Goal: Task Accomplishment & Management: Complete application form

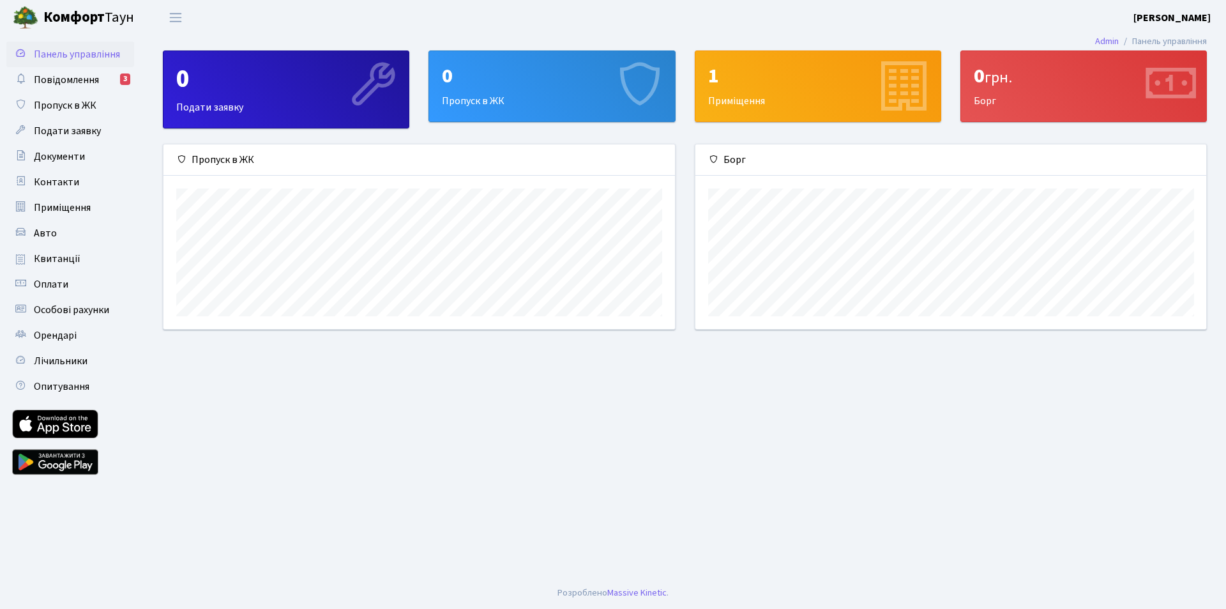
scroll to position [185, 511]
click at [58, 107] on span "Пропуск в ЖК" at bounding box center [65, 105] width 63 height 14
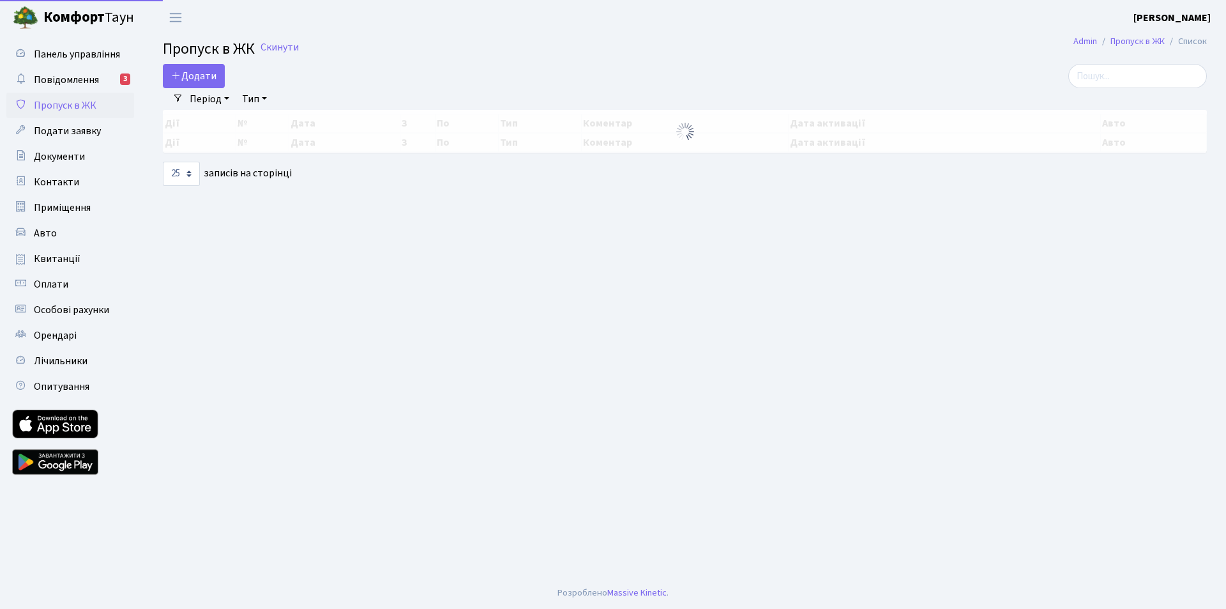
select select "25"
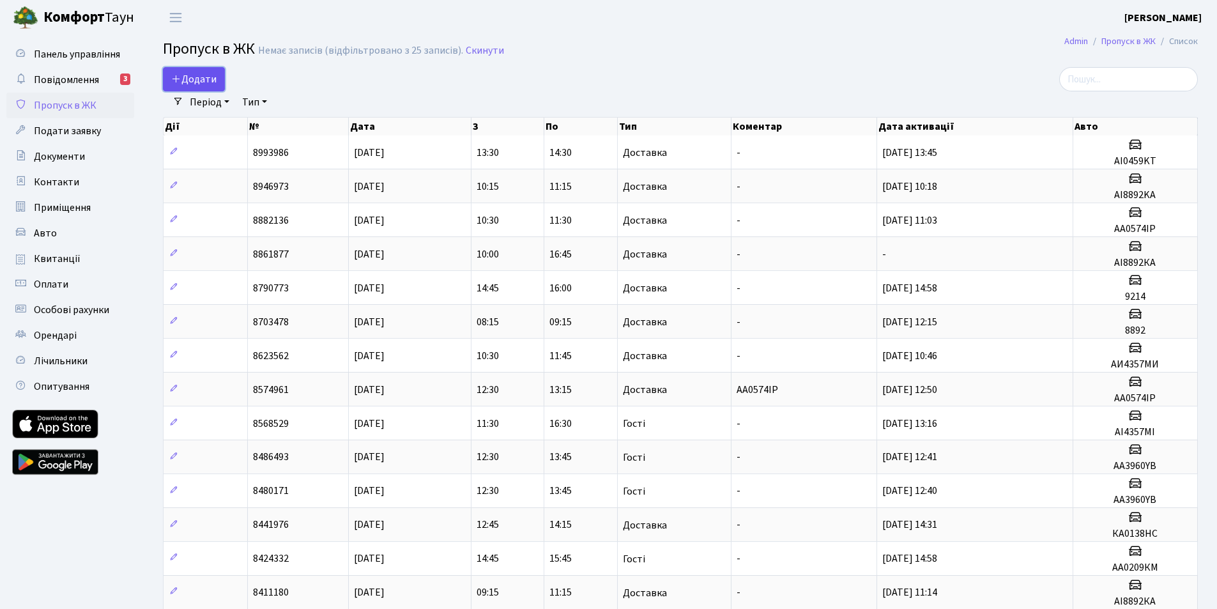
click at [201, 82] on span "Додати" at bounding box center [193, 79] width 45 height 14
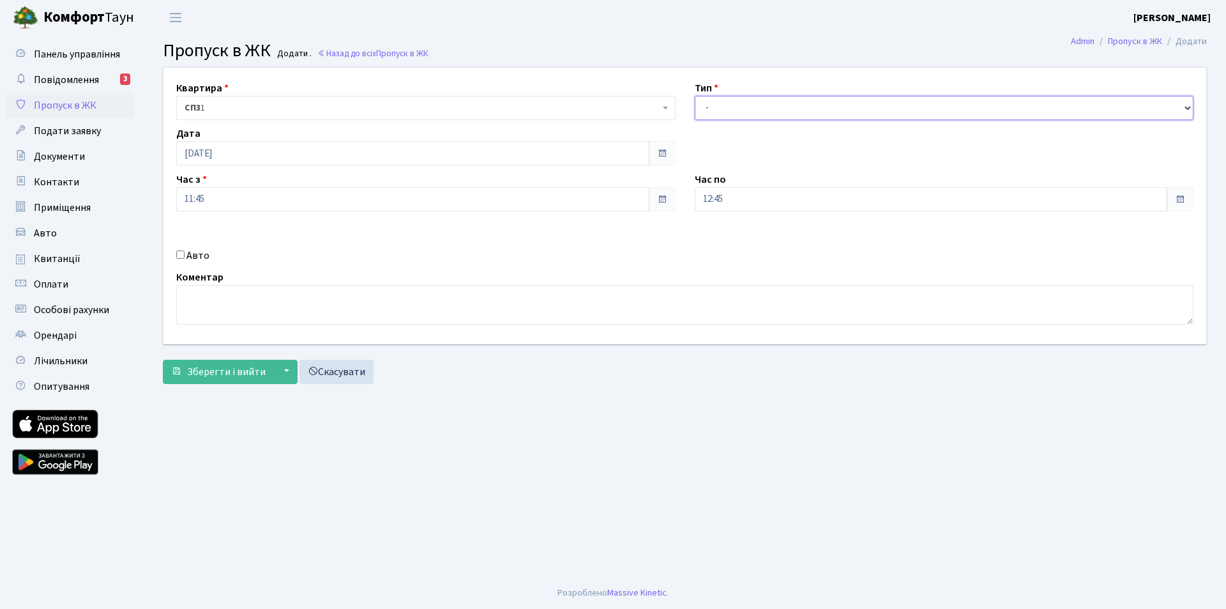
click at [1193, 111] on select "- Доставка Таксі Гості Сервіс" at bounding box center [944, 108] width 499 height 24
select select "1"
click at [695, 96] on select "- Доставка Таксі Гості Сервіс" at bounding box center [944, 108] width 499 height 24
click at [182, 255] on input "Авто" at bounding box center [180, 254] width 8 height 8
checkbox input "true"
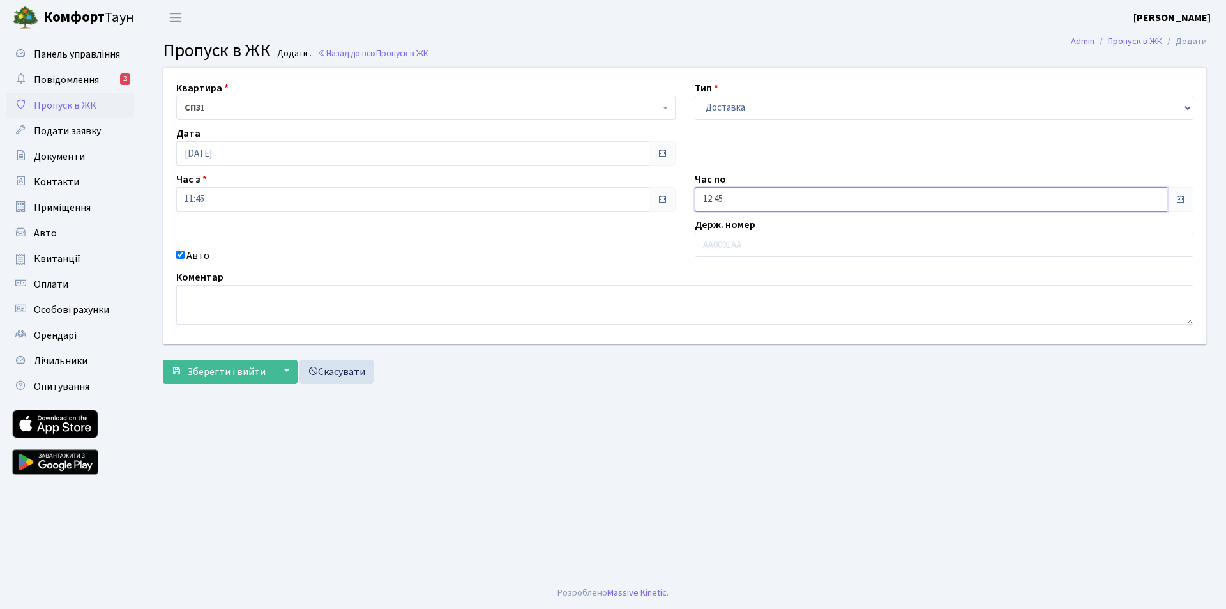
click at [741, 199] on input "12:45" at bounding box center [931, 199] width 473 height 24
type input "1"
type input "14:00"
drag, startPoint x: 1013, startPoint y: 347, endPoint x: 1040, endPoint y: 396, distance: 55.5
click at [1035, 374] on form "Квартира <b>СП3</b>&nbsp;&nbsp;&nbsp;1 СП3 1 Тип - Доставка Таксі Гості Сервіс …" at bounding box center [685, 225] width 1044 height 317
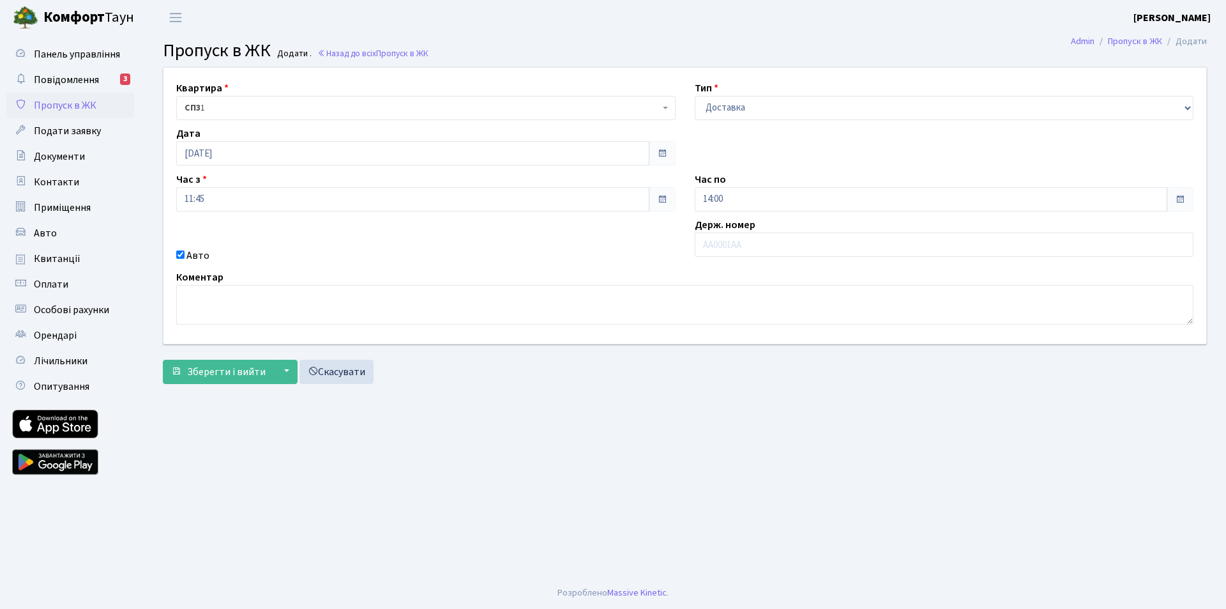
click at [692, 254] on div "Держ. номер" at bounding box center [944, 240] width 519 height 46
click at [718, 250] on input "text" at bounding box center [944, 244] width 499 height 24
type input "AI2169OM"
click at [238, 374] on span "Зберегти і вийти" at bounding box center [226, 372] width 79 height 14
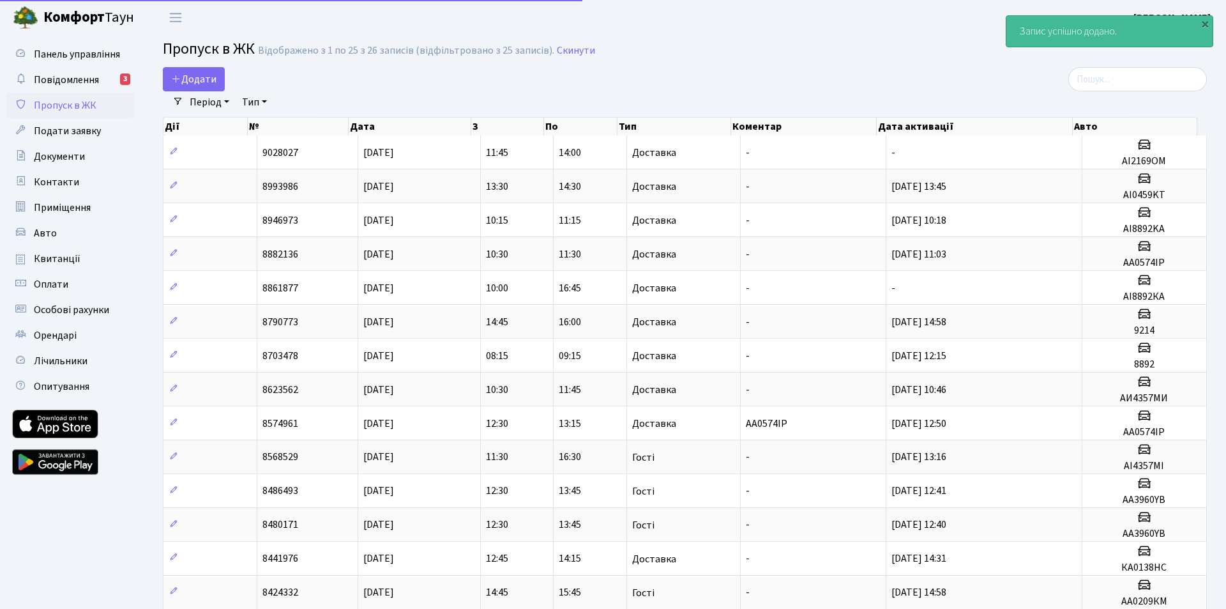
select select "25"
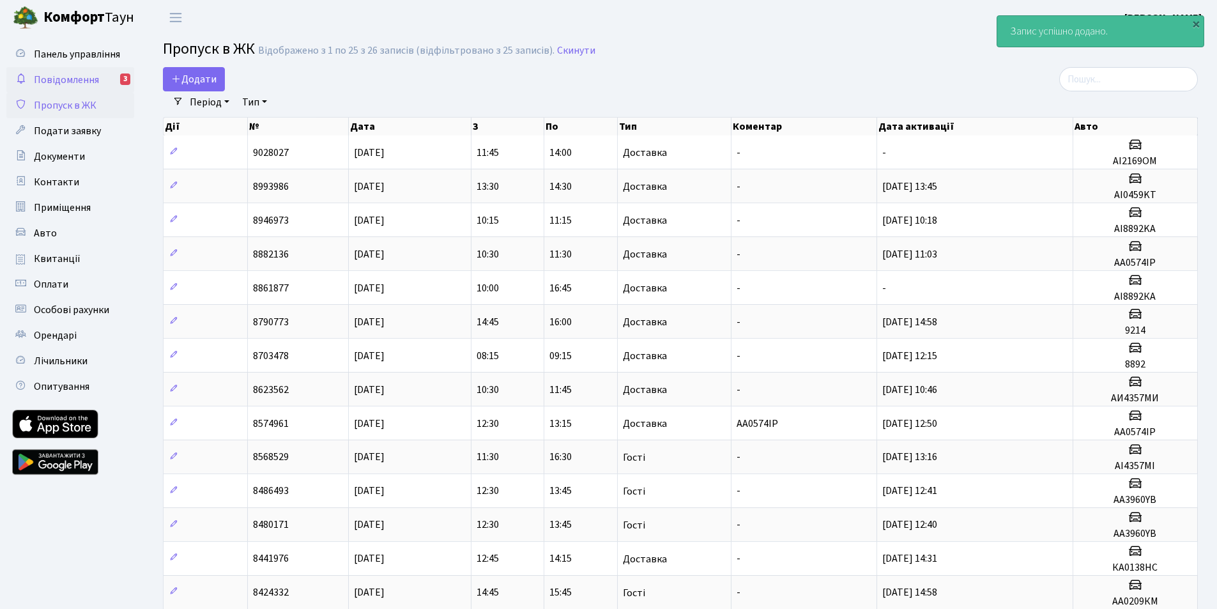
click at [55, 79] on span "Повідомлення" at bounding box center [66, 80] width 65 height 14
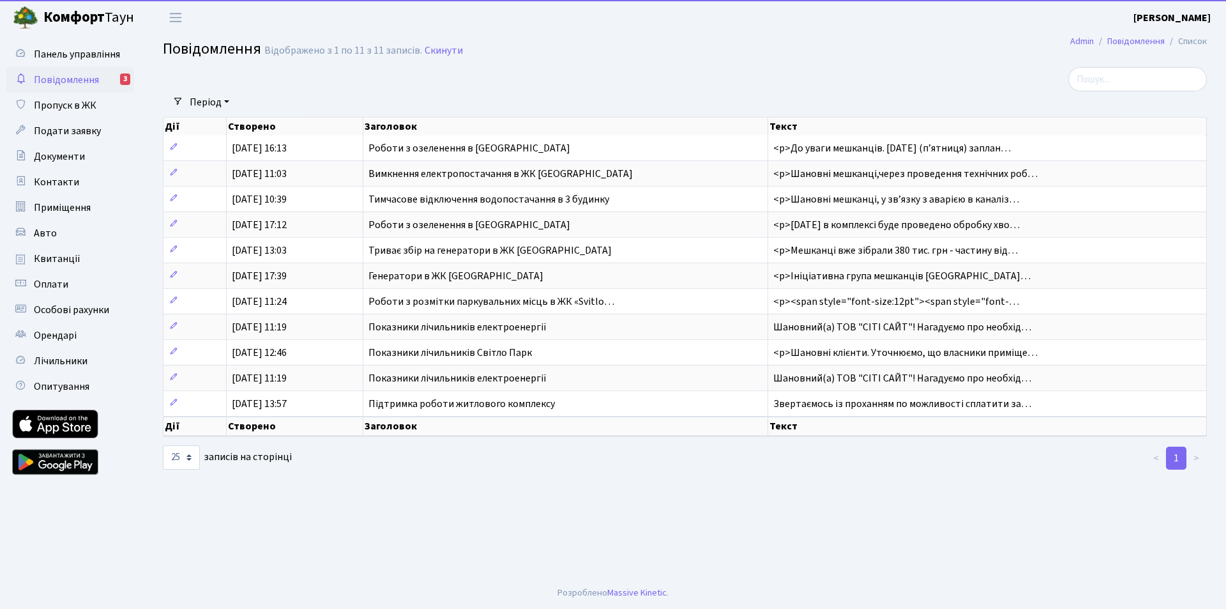
select select "25"
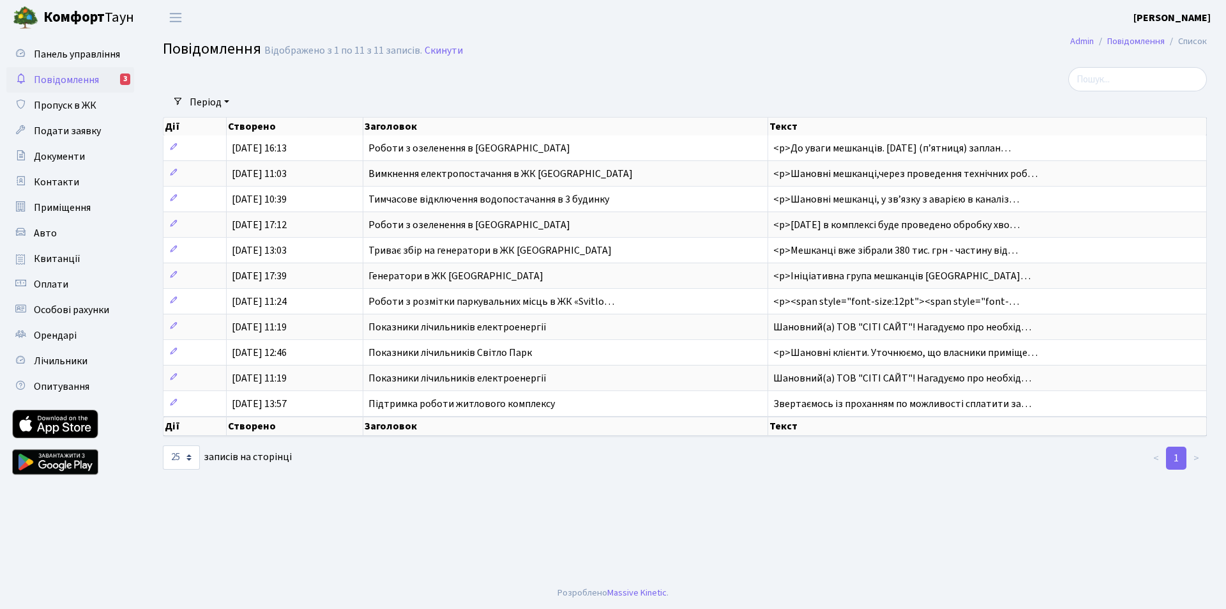
click at [57, 80] on span "Повідомлення" at bounding box center [66, 80] width 65 height 14
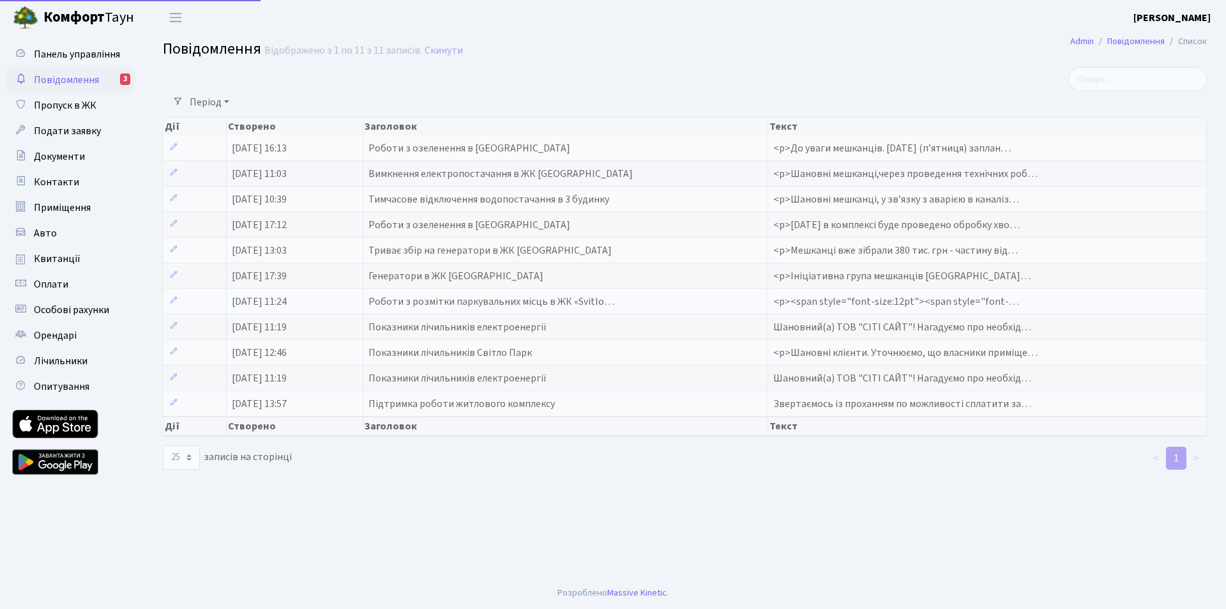
select select "25"
